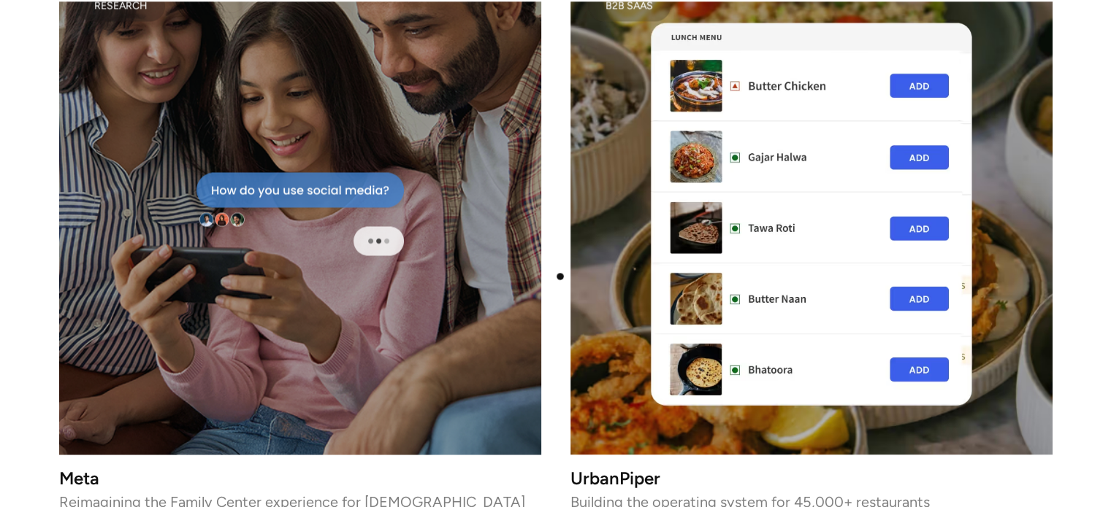
scroll to position [2456, 0]
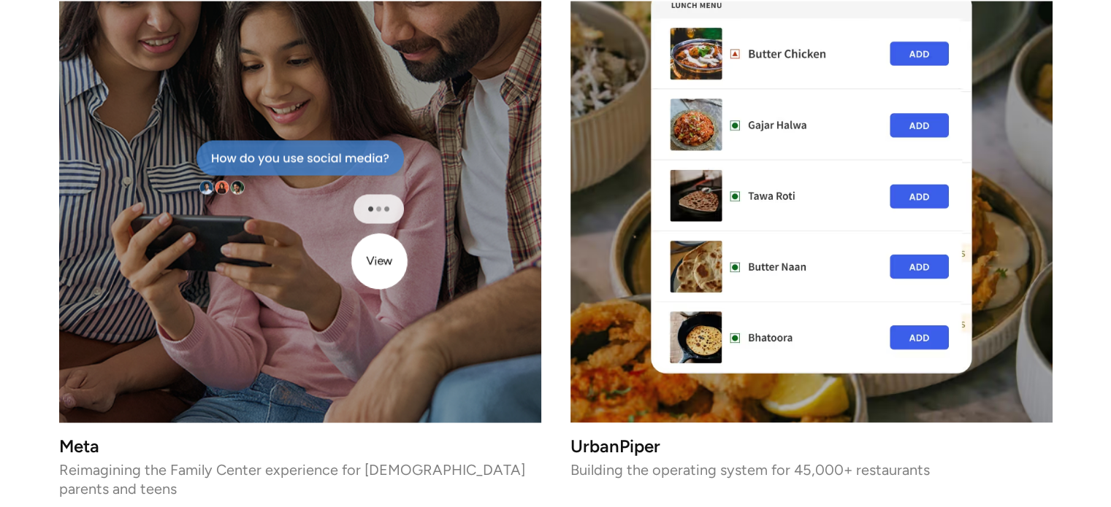
click at [378, 261] on div at bounding box center [300, 182] width 482 height 482
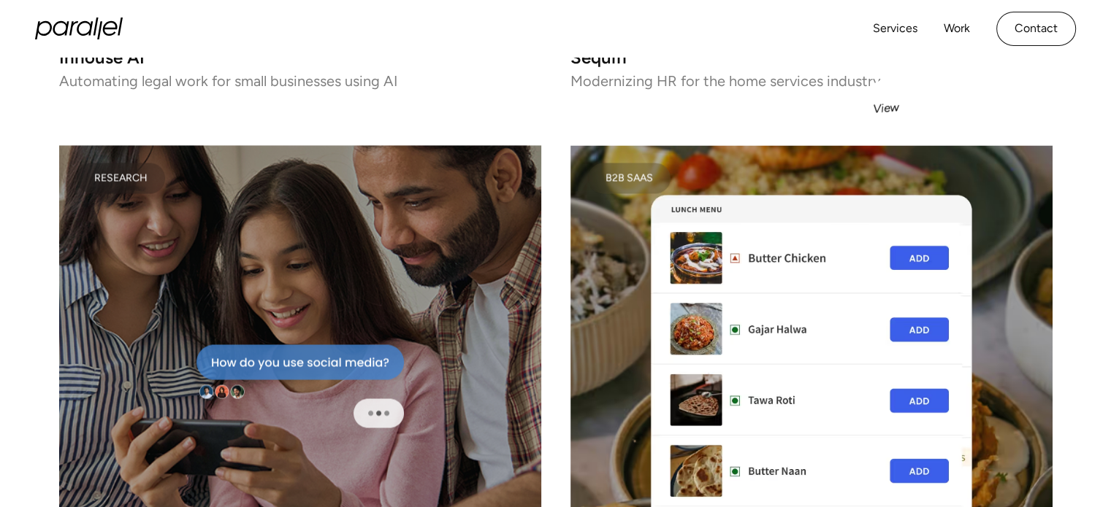
scroll to position [1913, 0]
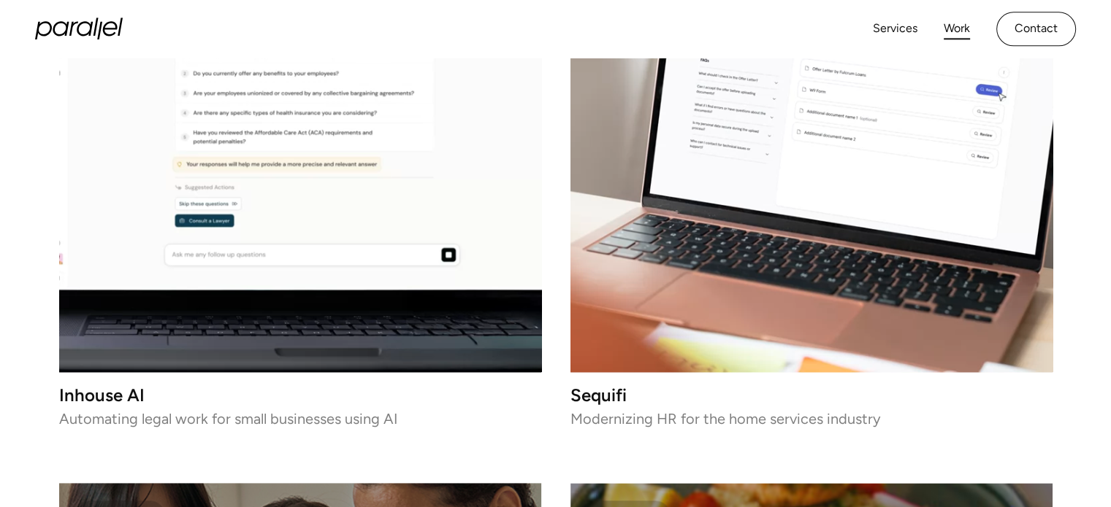
click at [949, 26] on link "Work" at bounding box center [956, 28] width 26 height 21
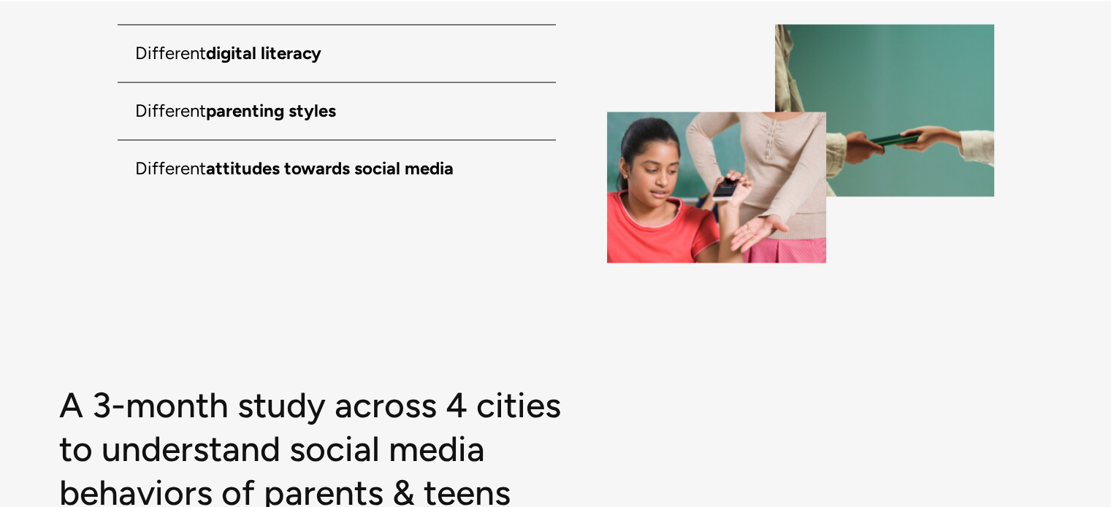
scroll to position [2423, 0]
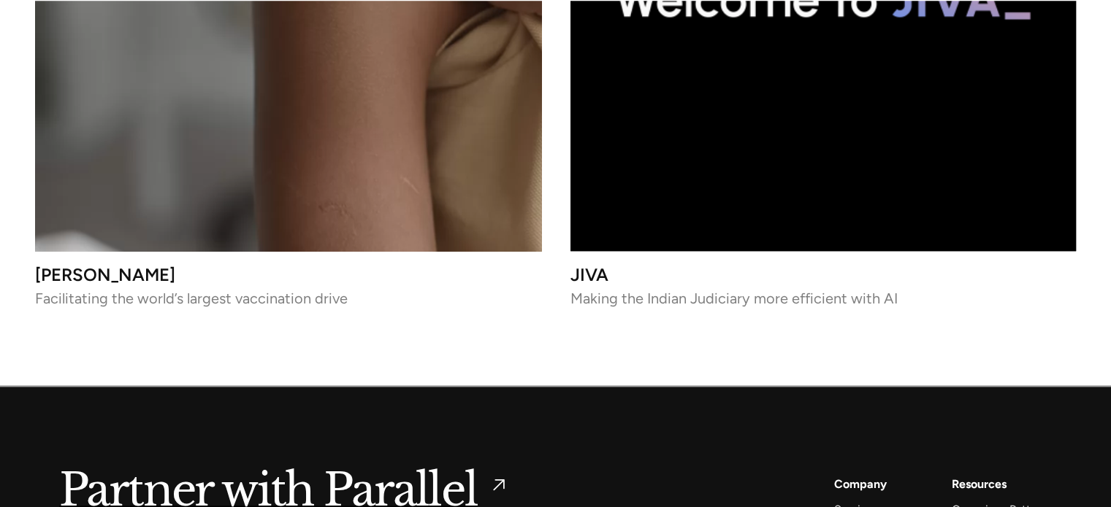
scroll to position [7021, 0]
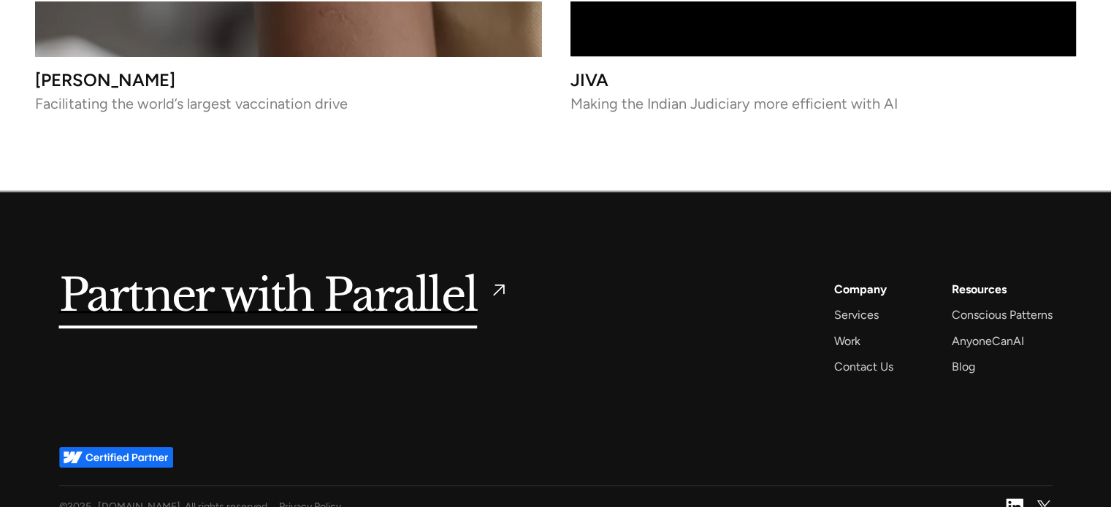
click at [590, 356] on div "Services AI Design Sprint Design Sprint UX Design ProdUX Work Digilocker [PERSO…" at bounding box center [809, 328] width 484 height 97
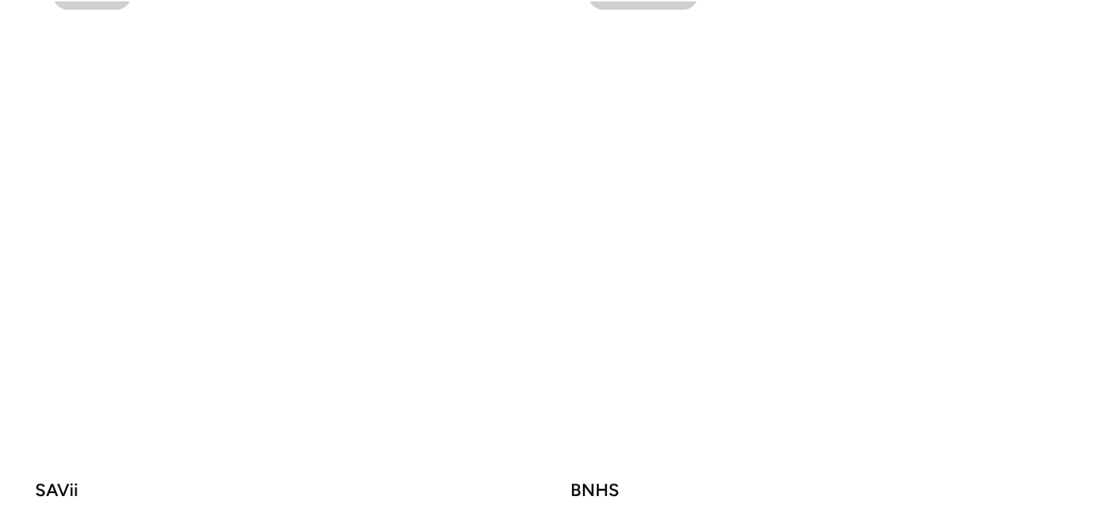
scroll to position [2432, 0]
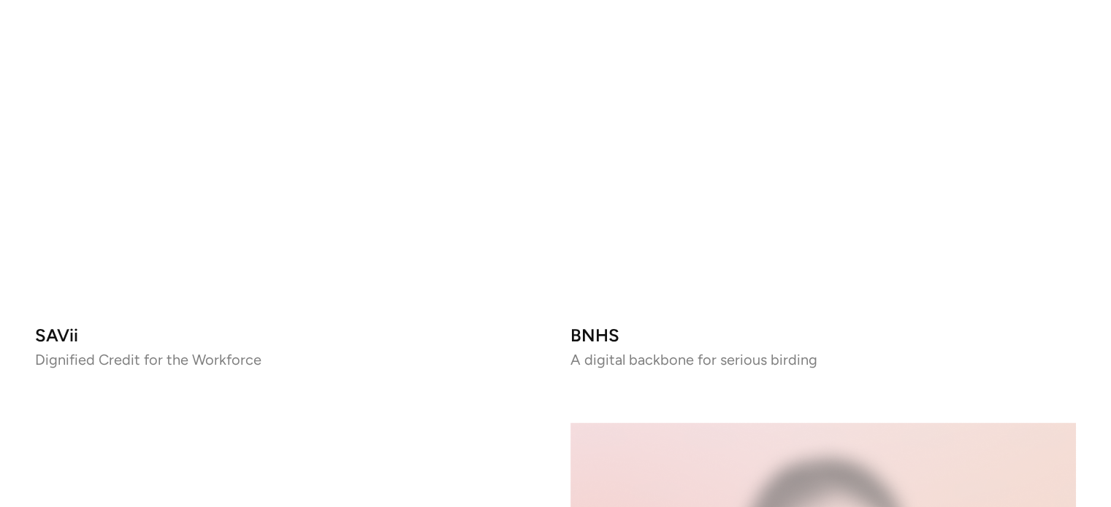
click at [212, 239] on video at bounding box center [288, 60] width 506 height 506
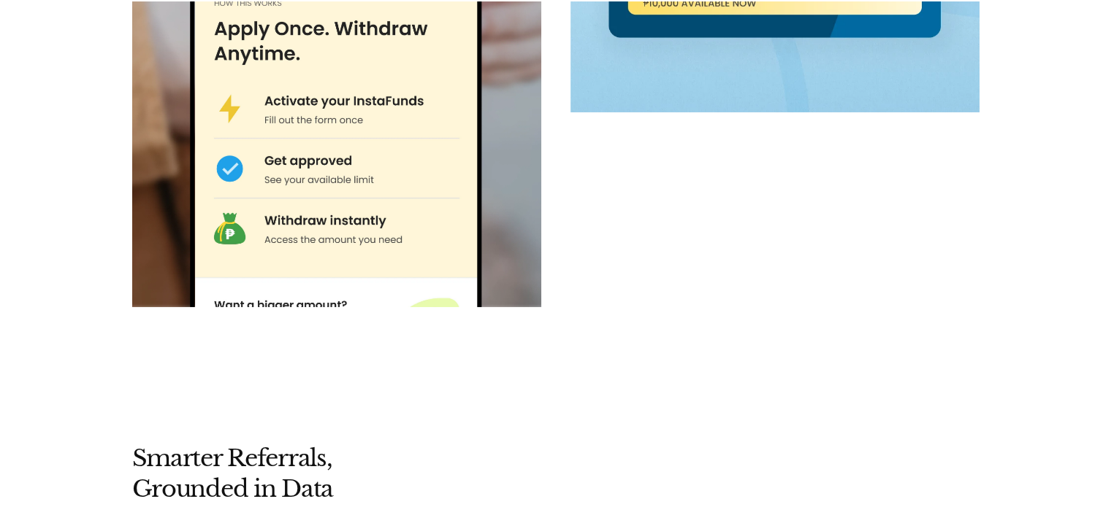
scroll to position [5158, 0]
